Goal: Task Accomplishment & Management: Manage account settings

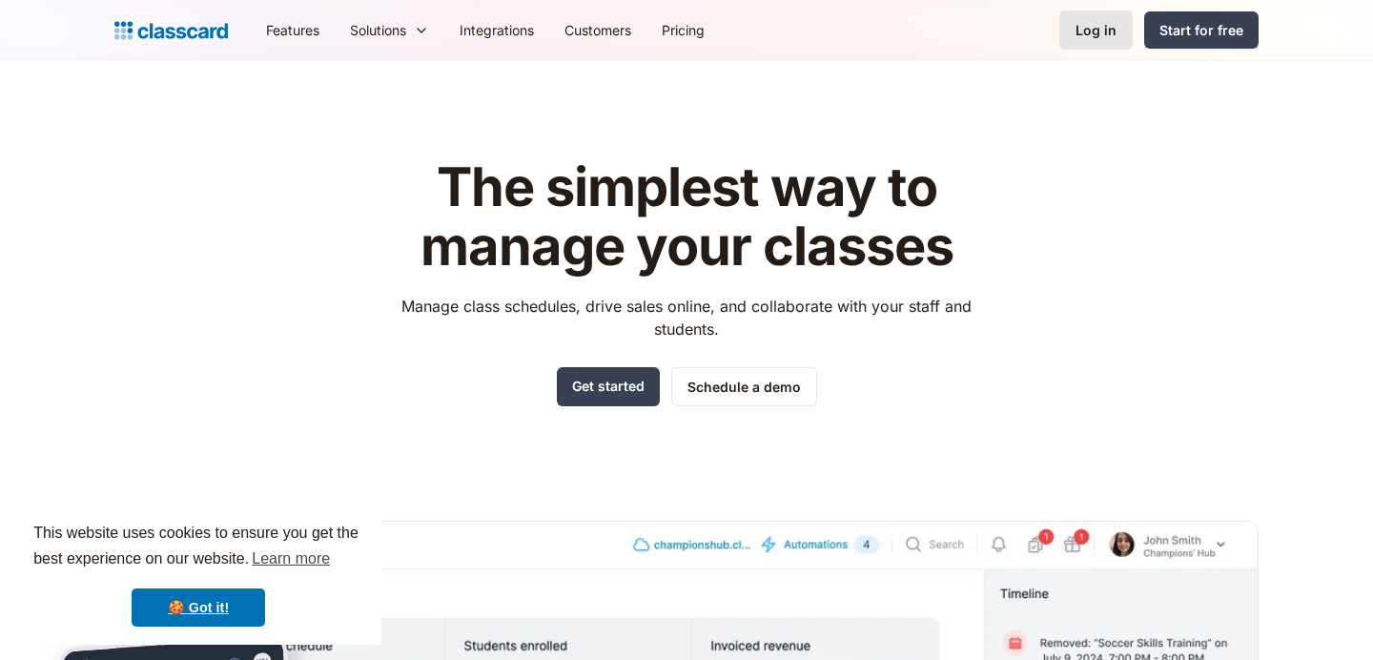
click at [1092, 40] on link "Log in" at bounding box center [1096, 29] width 73 height 39
